Goal: Task Accomplishment & Management: Manage account settings

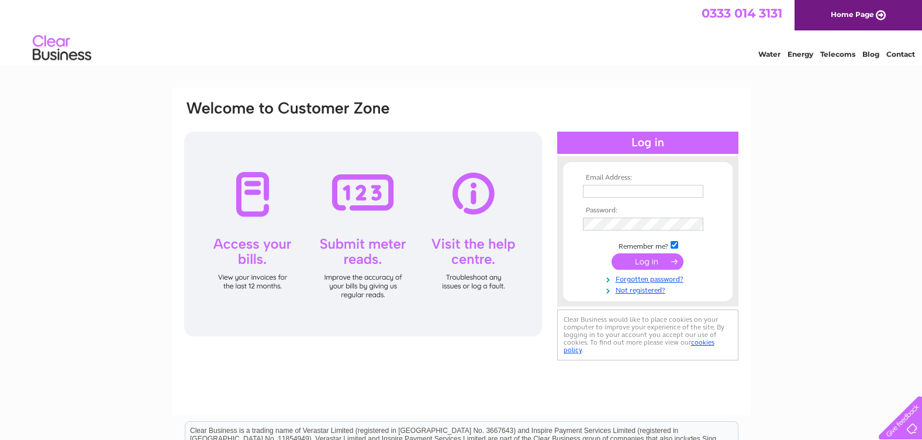
type input "acesframingworkshop@gmail.com"
click at [647, 262] on input "submit" at bounding box center [648, 261] width 72 height 16
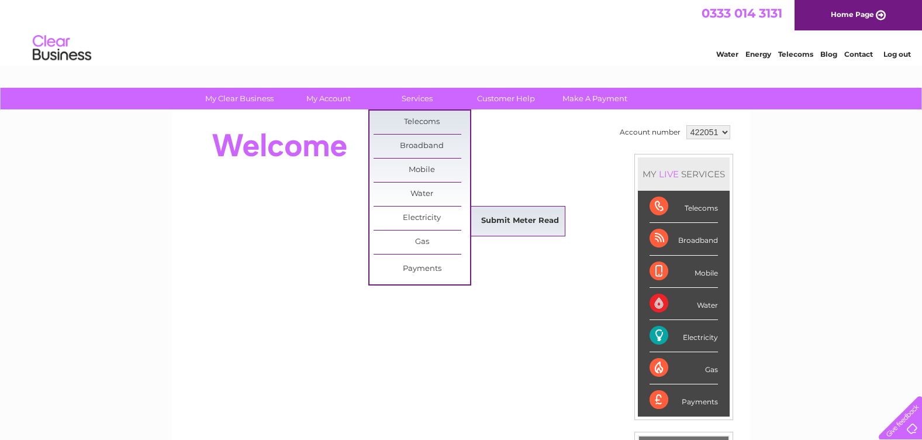
click at [521, 213] on link "Submit Meter Read" at bounding box center [520, 220] width 97 height 23
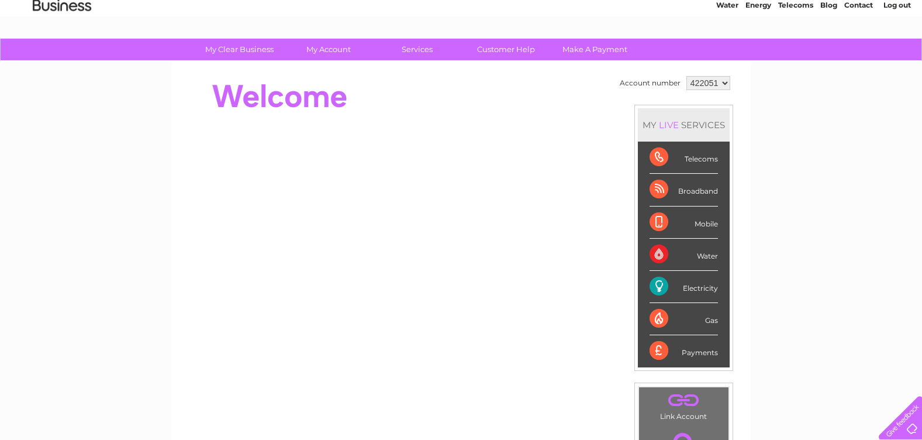
scroll to position [175, 0]
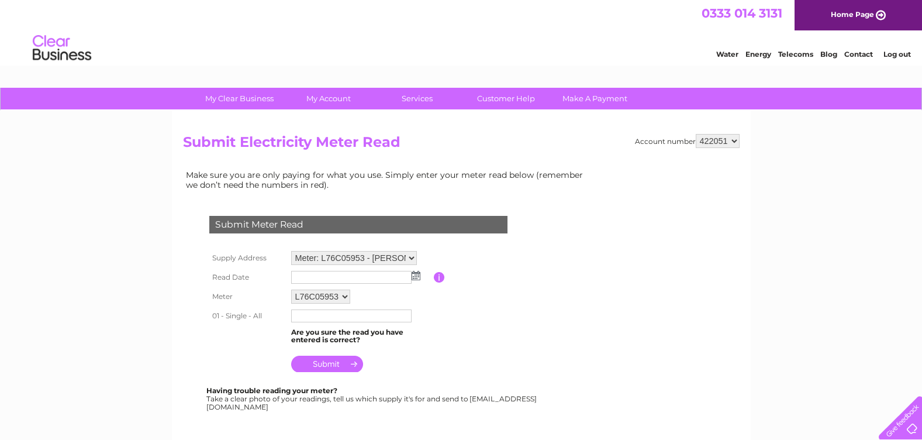
click at [415, 274] on img at bounding box center [416, 275] width 9 height 9
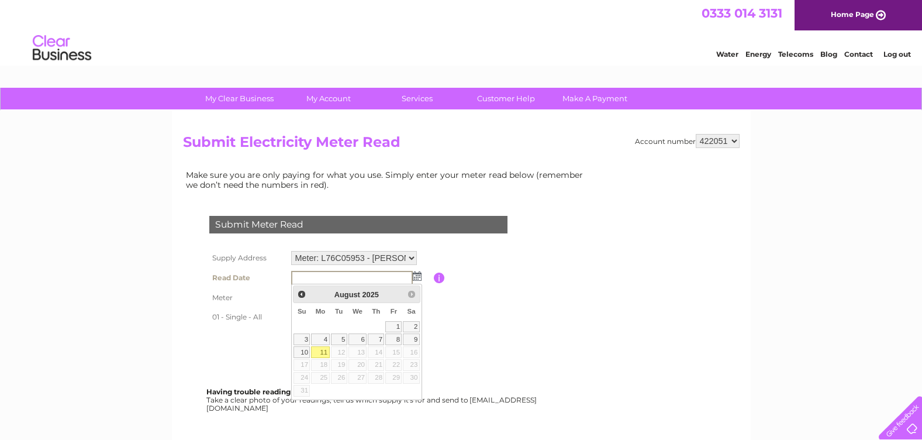
click at [320, 350] on link "11" at bounding box center [320, 352] width 18 height 12
type input "[DATE]"
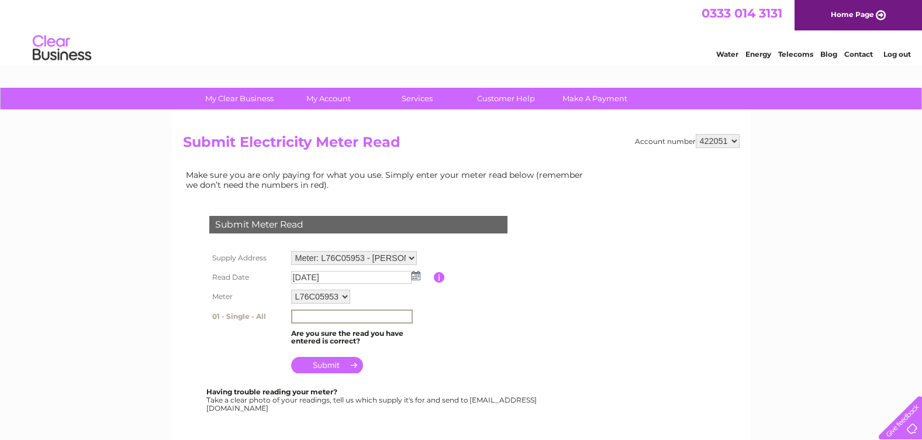
click at [329, 316] on input "text" at bounding box center [352, 316] width 122 height 14
type input "86631"
click at [332, 360] on input "submit" at bounding box center [327, 365] width 72 height 16
click at [331, 361] on input "submit" at bounding box center [327, 364] width 72 height 16
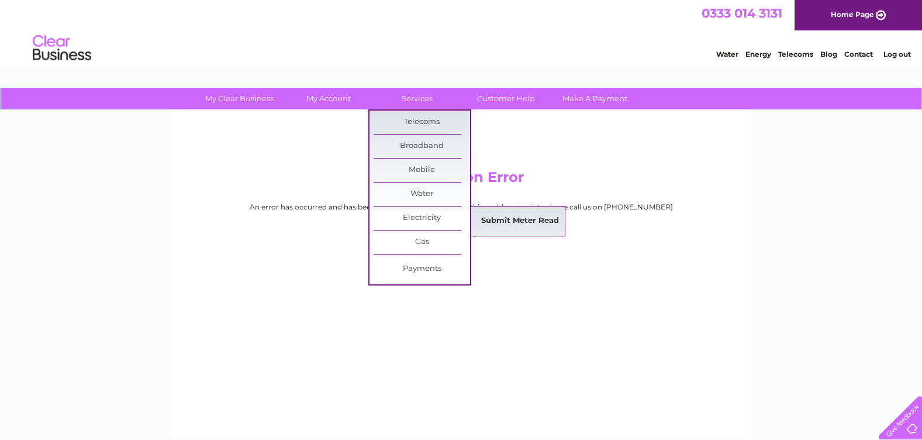
click at [501, 219] on link "Submit Meter Read" at bounding box center [520, 220] width 97 height 23
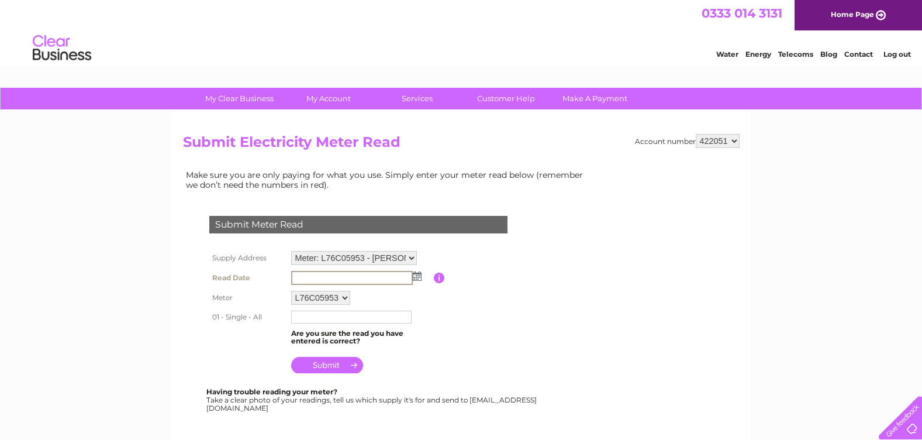
click at [365, 275] on input "text" at bounding box center [352, 278] width 122 height 14
click at [419, 277] on img at bounding box center [416, 275] width 9 height 9
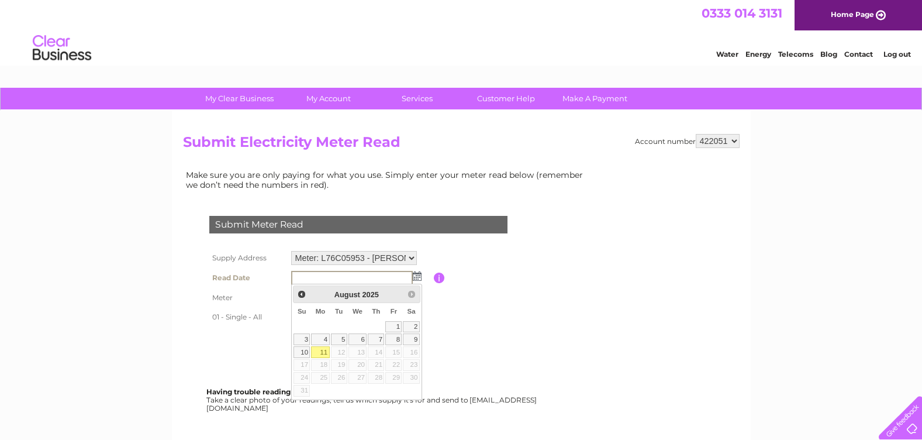
click at [324, 352] on link "11" at bounding box center [320, 352] width 18 height 12
type input "2025/08/11"
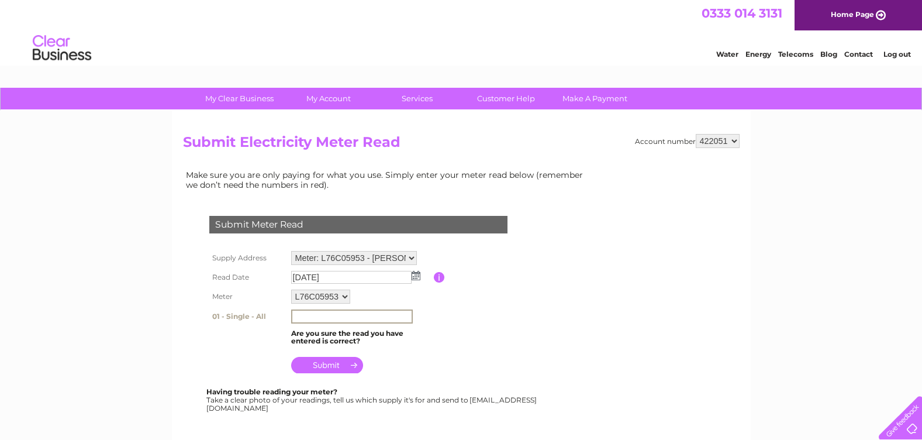
click at [312, 316] on input "text" at bounding box center [352, 316] width 122 height 14
type input "86631"
click at [334, 364] on input "submit" at bounding box center [327, 364] width 72 height 16
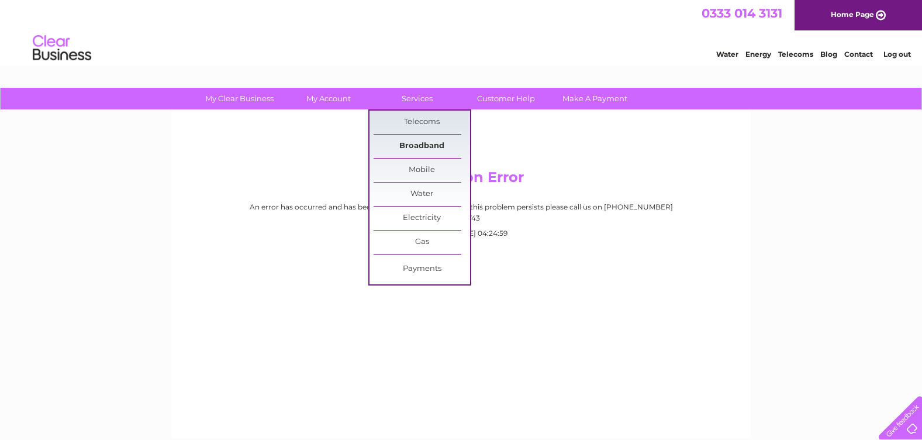
click at [418, 144] on link "Broadband" at bounding box center [422, 146] width 97 height 23
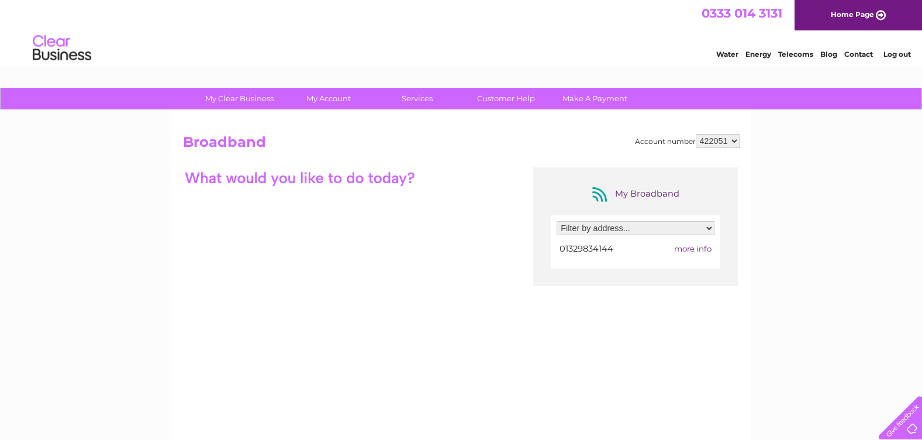
click at [690, 247] on span "more info" at bounding box center [692, 248] width 37 height 9
click at [688, 248] on span "more info" at bounding box center [692, 248] width 37 height 9
click at [709, 226] on select "Filter by address... [PERSON_NAME][STREET_ADDRESS][PERSON_NAME]" at bounding box center [636, 228] width 158 height 14
select select "1620012"
click at [557, 221] on select "Filter by address... Ty Melyn, St. Annes Lane, Shedfield, Southampton, Hampshir…" at bounding box center [636, 228] width 158 height 14
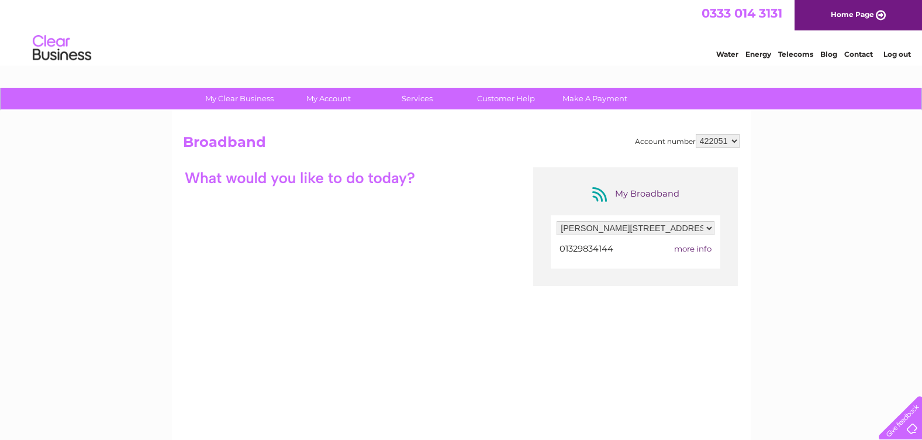
click at [700, 248] on span "more info" at bounding box center [692, 248] width 37 height 9
click at [698, 246] on span "more info" at bounding box center [692, 248] width 37 height 9
click at [890, 51] on link "Log out" at bounding box center [897, 54] width 27 height 9
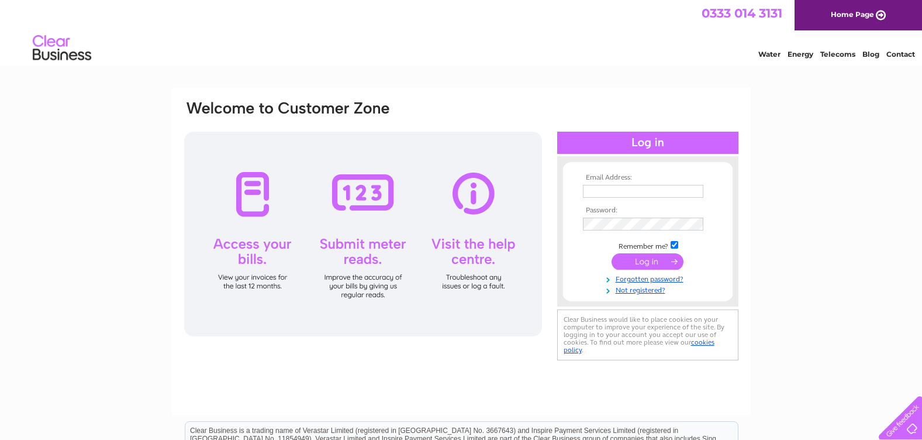
type input "[EMAIL_ADDRESS][DOMAIN_NAME]"
click at [656, 256] on input "submit" at bounding box center [648, 261] width 72 height 16
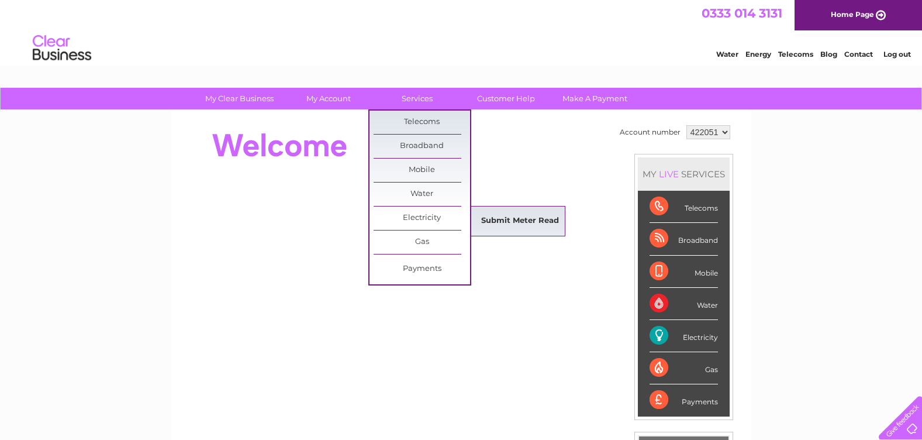
click at [508, 216] on link "Submit Meter Read" at bounding box center [520, 220] width 97 height 23
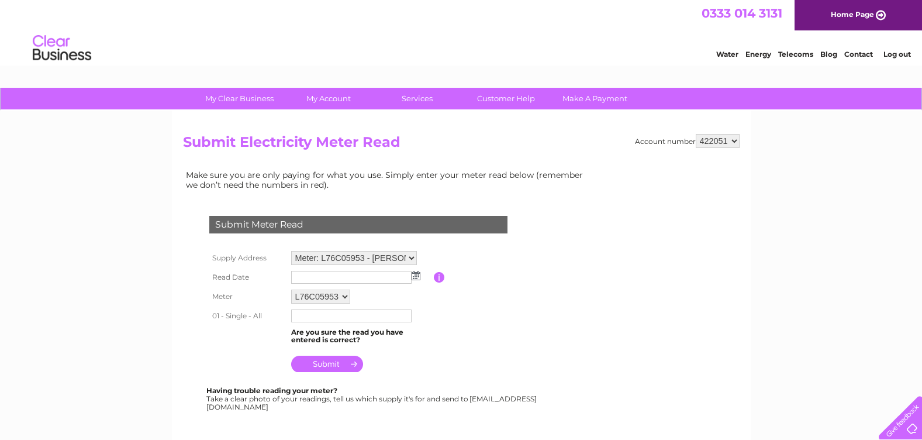
click at [418, 276] on img at bounding box center [416, 275] width 9 height 9
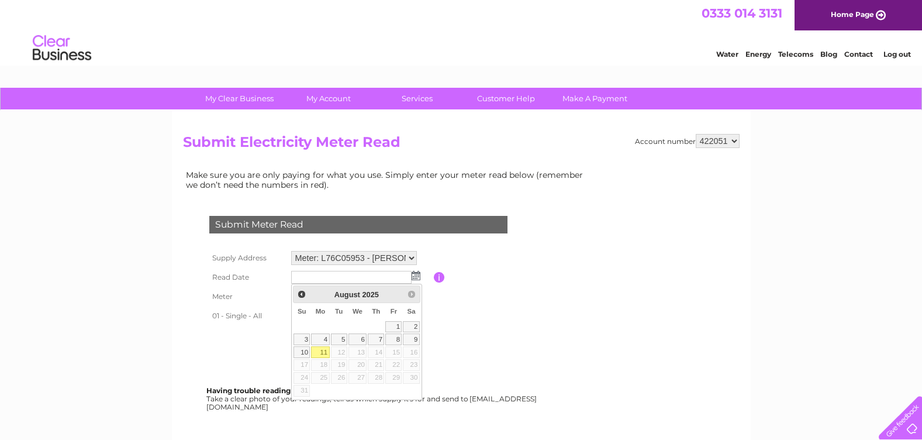
click at [327, 352] on link "11" at bounding box center [320, 352] width 18 height 12
type input "[DATE]"
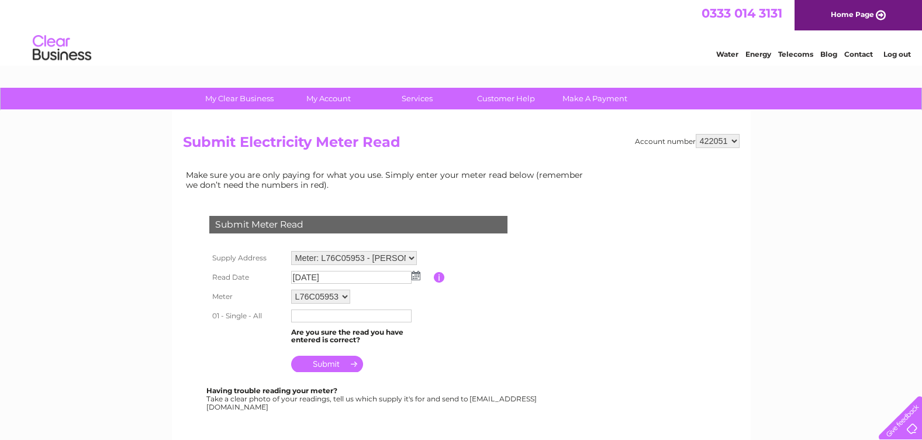
click at [332, 315] on input "text" at bounding box center [351, 315] width 120 height 13
type input "86631"
click at [337, 363] on input "submit" at bounding box center [327, 365] width 72 height 16
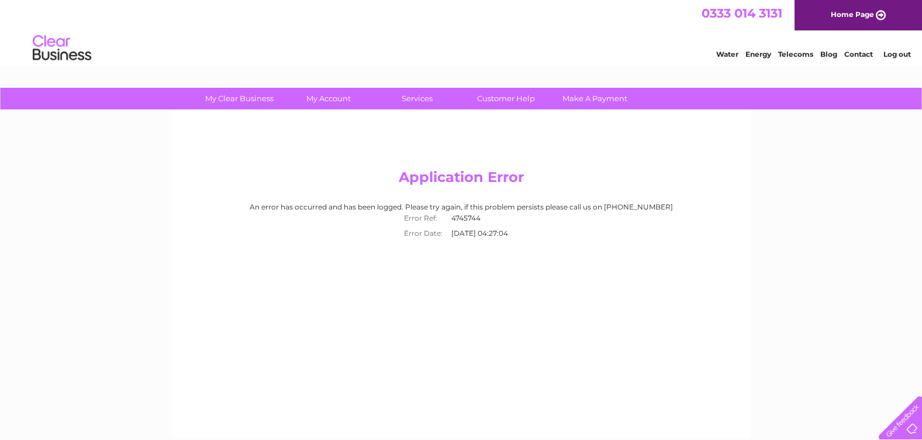
click at [904, 52] on link "Log out" at bounding box center [897, 54] width 27 height 9
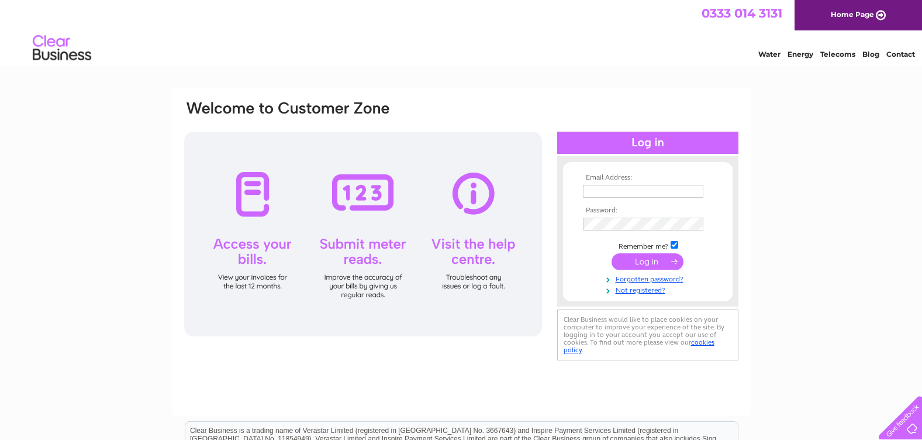
type input "acesframingworkshop@gmail.com"
click at [652, 259] on input "submit" at bounding box center [648, 261] width 72 height 16
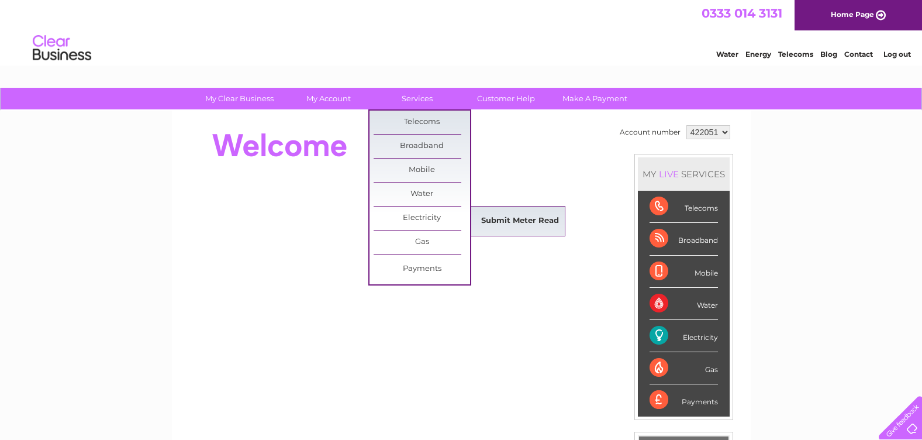
click at [490, 218] on link "Submit Meter Read" at bounding box center [520, 220] width 97 height 23
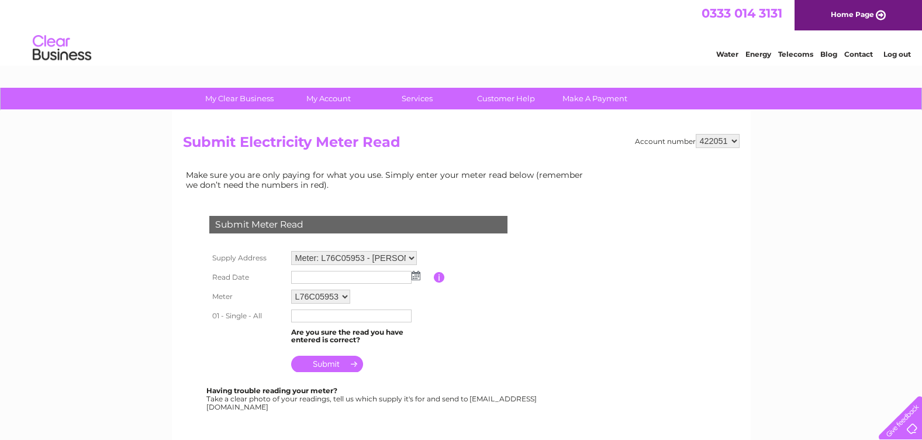
click at [415, 275] on img at bounding box center [416, 275] width 9 height 9
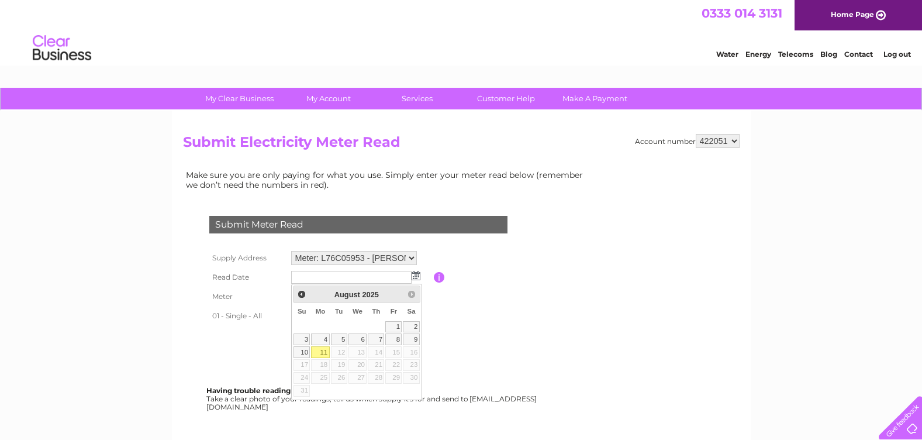
click at [322, 349] on link "11" at bounding box center [320, 352] width 18 height 12
type input "2025/08/11"
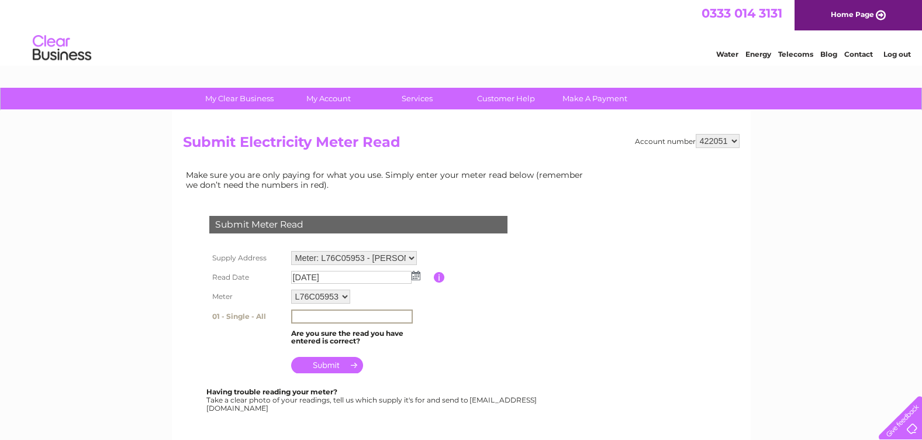
click at [322, 317] on input "text" at bounding box center [352, 316] width 122 height 14
click at [330, 313] on input "86631" at bounding box center [352, 316] width 122 height 14
type input "86636"
click at [343, 362] on input "submit" at bounding box center [327, 365] width 72 height 16
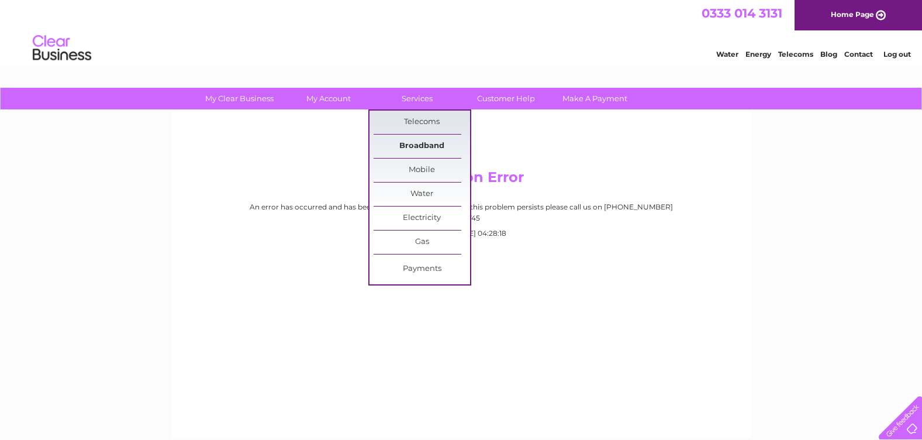
click at [426, 147] on link "Broadband" at bounding box center [422, 146] width 97 height 23
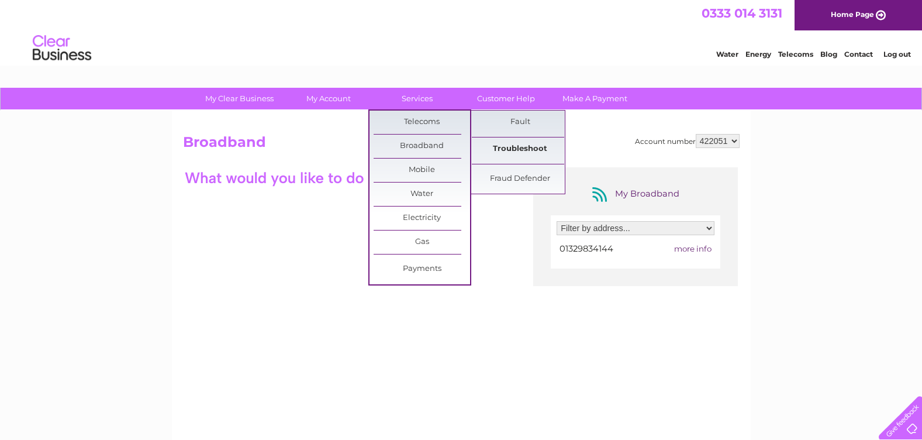
click at [507, 144] on link "Troubleshoot" at bounding box center [520, 148] width 97 height 23
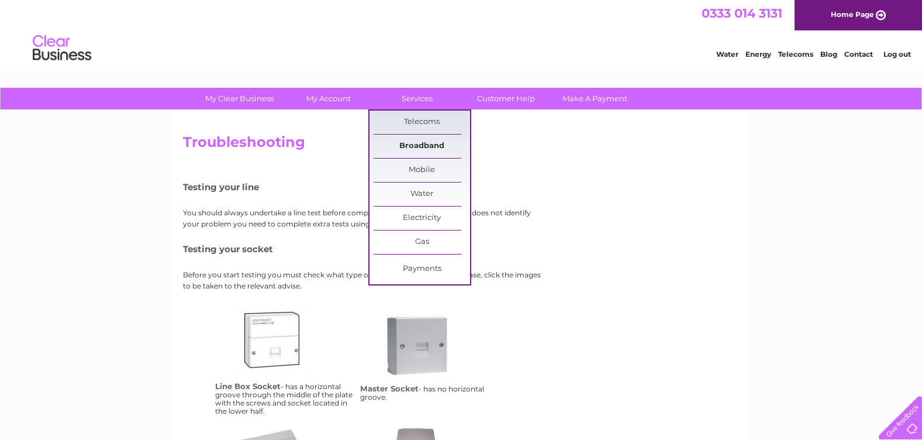
click at [425, 140] on link "Broadband" at bounding box center [422, 146] width 97 height 23
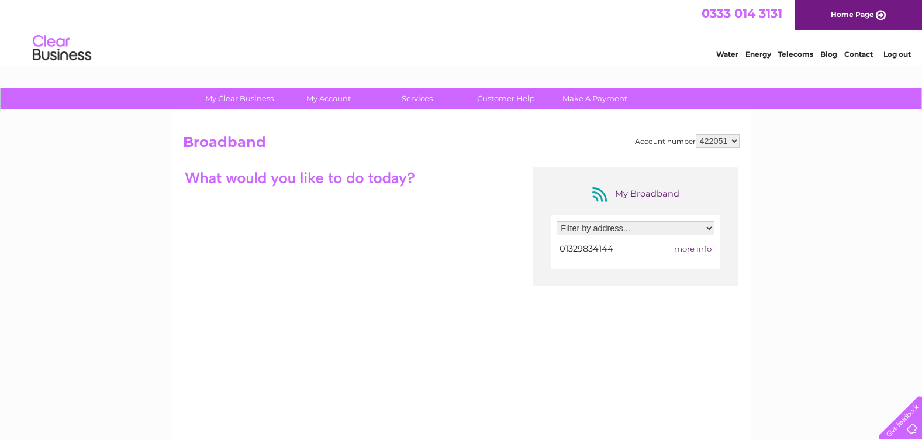
click at [710, 226] on select "Filter by address... Ty Melyn, St. Annes Lane, Shedfield, Southampton, Hampshir…" at bounding box center [636, 228] width 158 height 14
select select "1620012"
click at [557, 221] on select "Filter by address... Ty Melyn, St. Annes Lane, Shedfield, Southampton, Hampshir…" at bounding box center [636, 228] width 158 height 14
click at [691, 246] on span "more info" at bounding box center [692, 248] width 37 height 9
click at [498, 95] on link "Customer Help" at bounding box center [506, 99] width 97 height 22
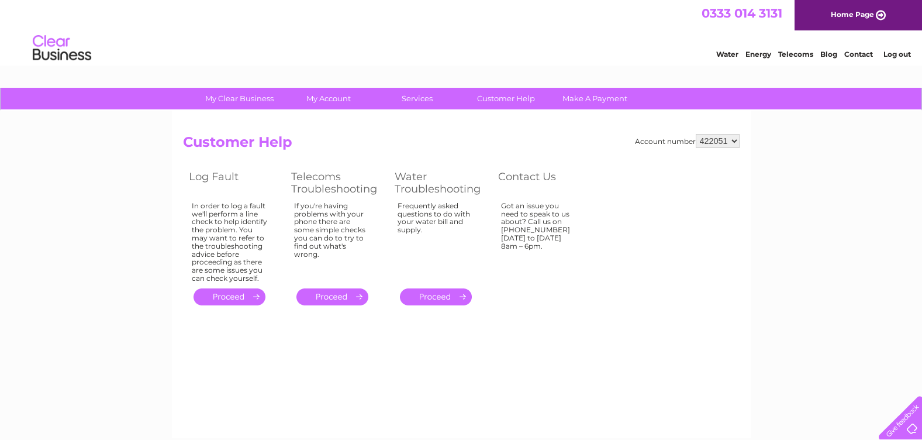
click at [872, 7] on link "Home Page" at bounding box center [859, 15] width 128 height 30
